Goal: Information Seeking & Learning: Find specific fact

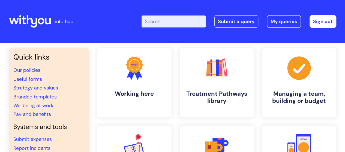
click at [176, 23] on input "Enter your search term here..." at bounding box center [174, 22] width 64 height 12
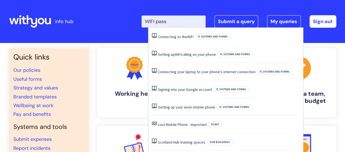
type input "WIFI passw"
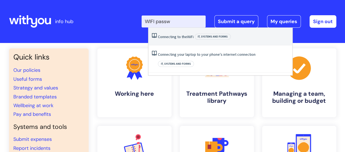
click at [182, 37] on link "Connecting to the WiFi" at bounding box center [176, 36] width 36 height 5
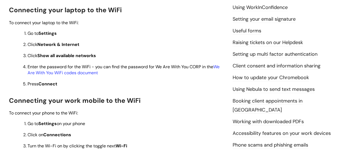
scroll to position [200, 0]
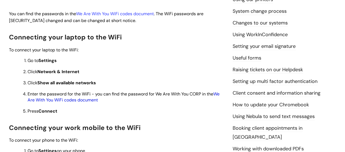
click at [220, 96] on link "We Are With You WiFi codes document" at bounding box center [124, 97] width 192 height 12
